Goal: Information Seeking & Learning: Learn about a topic

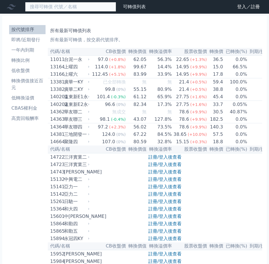
click at [35, 9] on input at bounding box center [70, 7] width 91 height 10
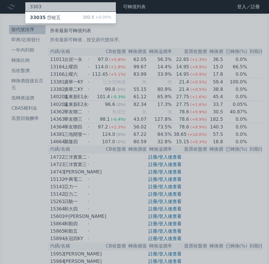
type input "3303"
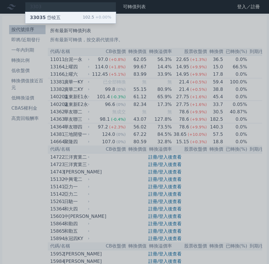
click at [40, 15] on span "33035" at bounding box center [38, 17] width 16 height 5
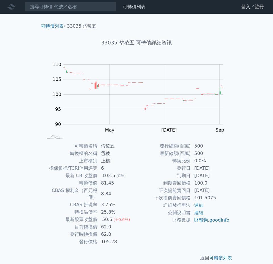
click at [82, 1] on nav "可轉債列表 財務數據 可轉債列表 財務數據 登入／註冊 登入／註冊" at bounding box center [136, 7] width 273 height 14
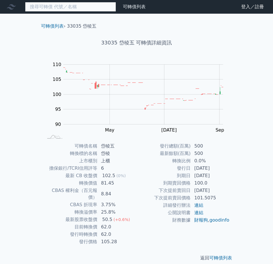
click at [80, 6] on input at bounding box center [70, 7] width 91 height 10
paste input "8255"
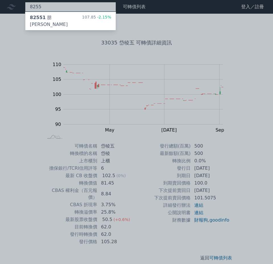
type input "8255"
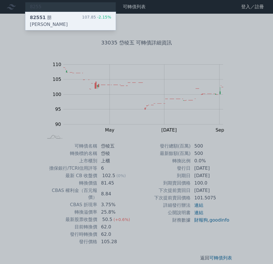
click at [65, 16] on div "82551 朋程一 107.85 -2.15%" at bounding box center [70, 21] width 91 height 18
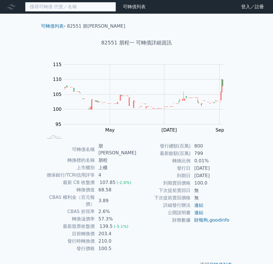
click at [81, 7] on input at bounding box center [70, 7] width 91 height 10
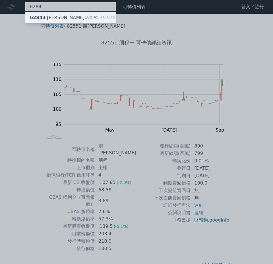
type input "6284"
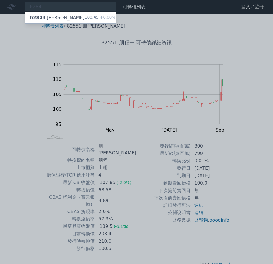
drag, startPoint x: 45, startPoint y: 19, endPoint x: 27, endPoint y: 24, distance: 18.4
click at [45, 19] on div "62843 佳邦三" at bounding box center [57, 17] width 55 height 7
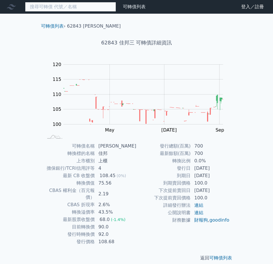
click at [50, 9] on input at bounding box center [70, 7] width 91 height 10
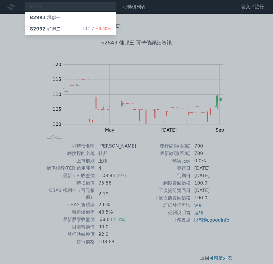
click at [61, 8] on div at bounding box center [136, 132] width 273 height 264
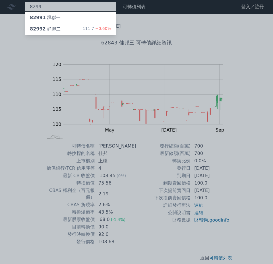
click at [61, 8] on div "8299 82991 群聯一 82992 群聯二 111.7 +0.60%" at bounding box center [70, 7] width 91 height 10
type input "8"
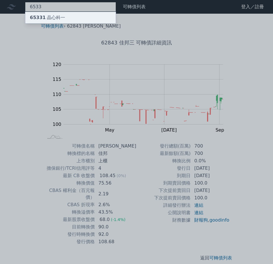
type input "6533"
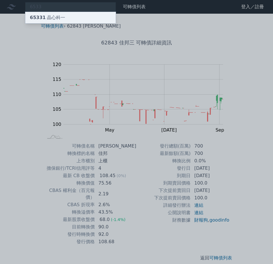
click at [58, 19] on div "65331 晶心科一" at bounding box center [47, 17] width 35 height 7
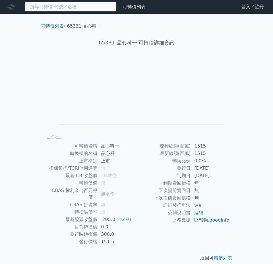
click at [58, 8] on input at bounding box center [70, 7] width 91 height 10
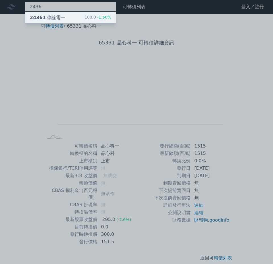
type input "2436"
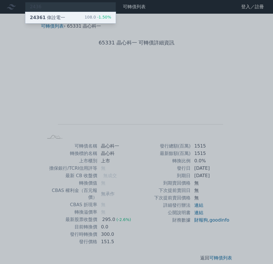
click at [47, 15] on div "24361 偉詮電一" at bounding box center [47, 17] width 35 height 7
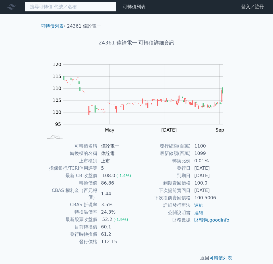
click at [53, 6] on input at bounding box center [70, 7] width 91 height 10
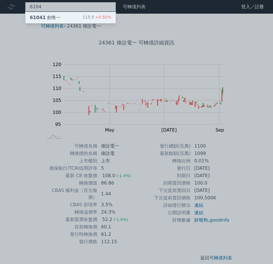
type input "6104"
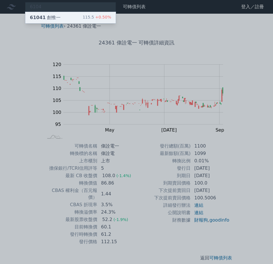
click at [57, 14] on div "61041 創惟一" at bounding box center [45, 17] width 31 height 7
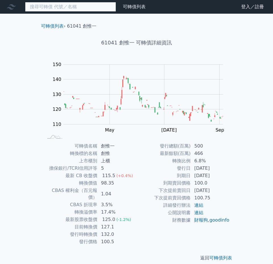
click at [73, 7] on input at bounding box center [70, 7] width 91 height 10
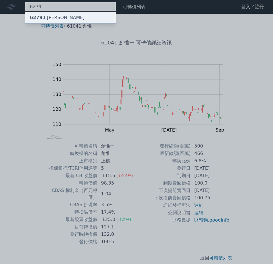
type input "6279"
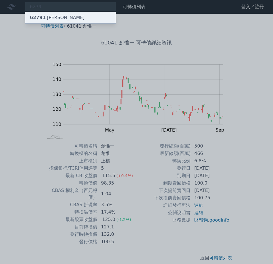
click at [59, 16] on div "62791 胡連一" at bounding box center [70, 17] width 91 height 11
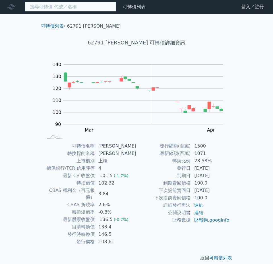
click at [69, 7] on input at bounding box center [70, 7] width 91 height 10
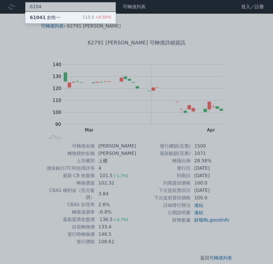
type input "6104"
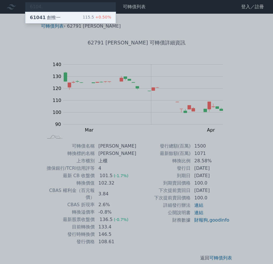
click at [47, 20] on div "61041 創惟一" at bounding box center [45, 17] width 31 height 7
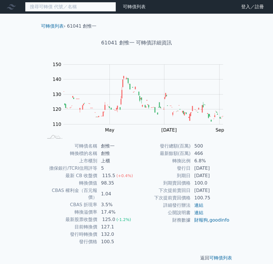
click at [35, 6] on input at bounding box center [70, 7] width 91 height 10
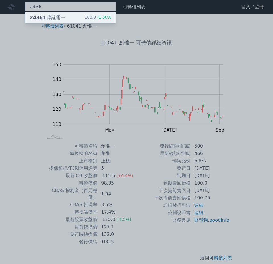
type input "2436"
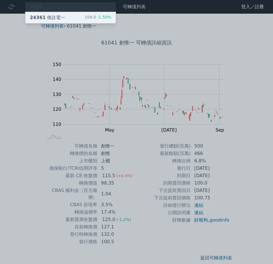
click at [37, 17] on span "24361" at bounding box center [38, 17] width 16 height 5
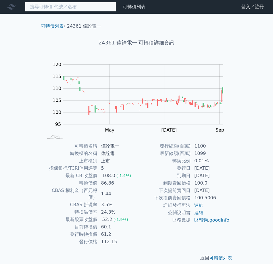
click at [50, 9] on input at bounding box center [70, 7] width 91 height 10
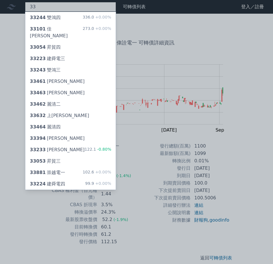
type input "3"
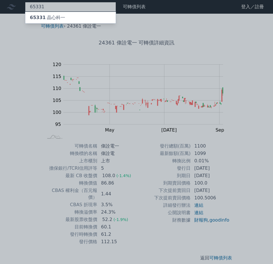
type input "65331"
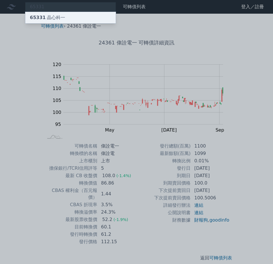
click at [49, 19] on div "65331 晶心科一" at bounding box center [47, 17] width 35 height 7
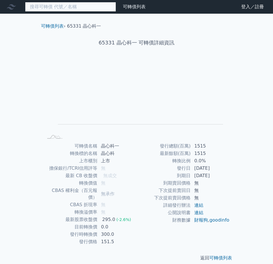
click at [44, 8] on input at bounding box center [70, 7] width 91 height 10
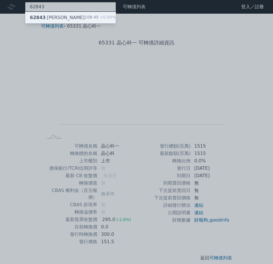
type input "62843"
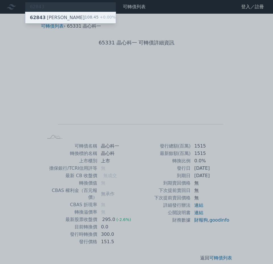
click at [41, 20] on span "62843" at bounding box center [38, 17] width 16 height 5
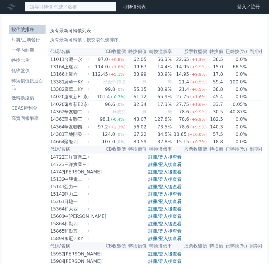
click at [69, 3] on input at bounding box center [70, 7] width 91 height 10
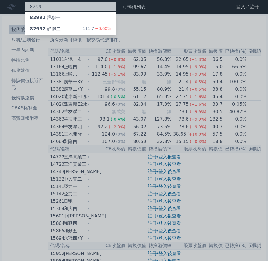
type input "8299"
